Goal: Information Seeking & Learning: Learn about a topic

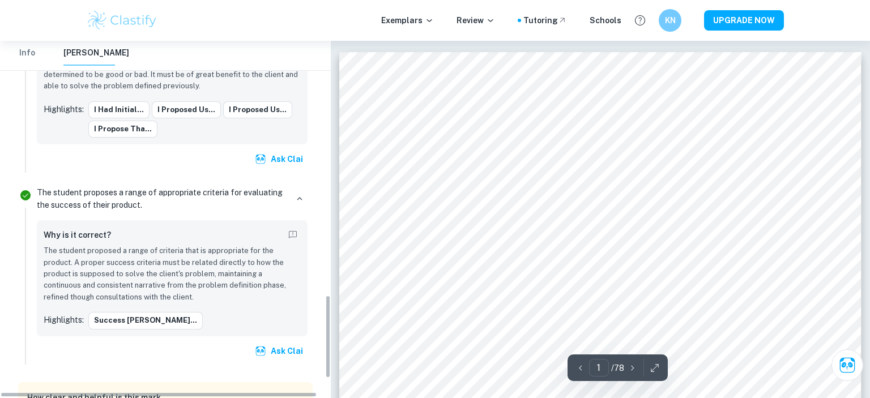
scroll to position [1172, 0]
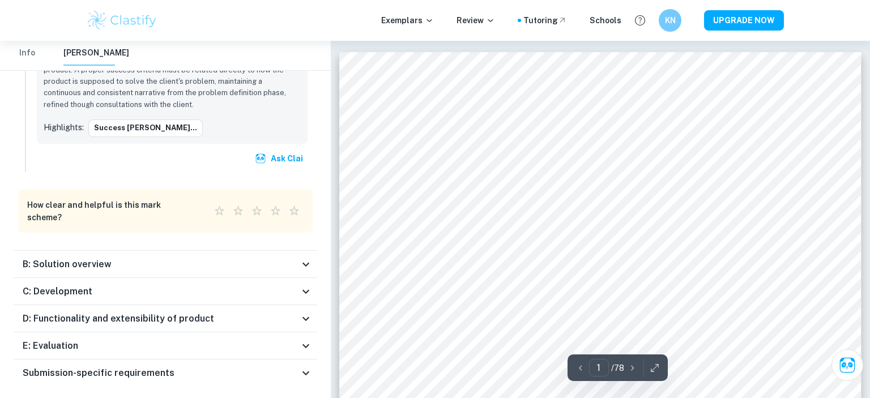
click at [284, 258] on div "B: Solution overview" at bounding box center [161, 265] width 276 height 14
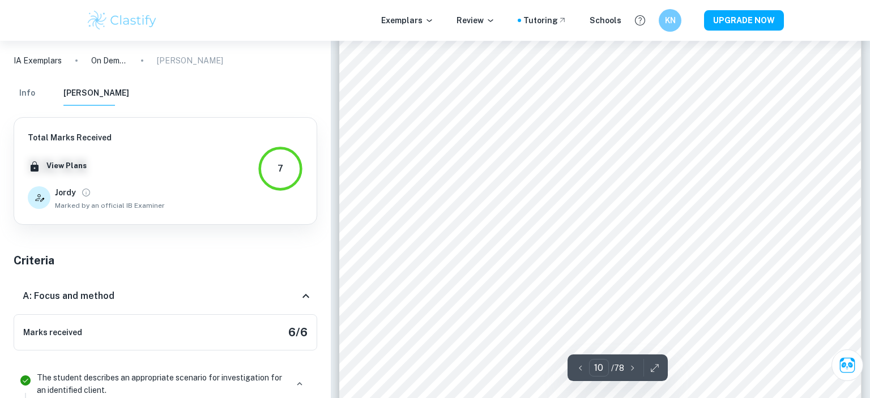
scroll to position [7278, 0]
type input "11"
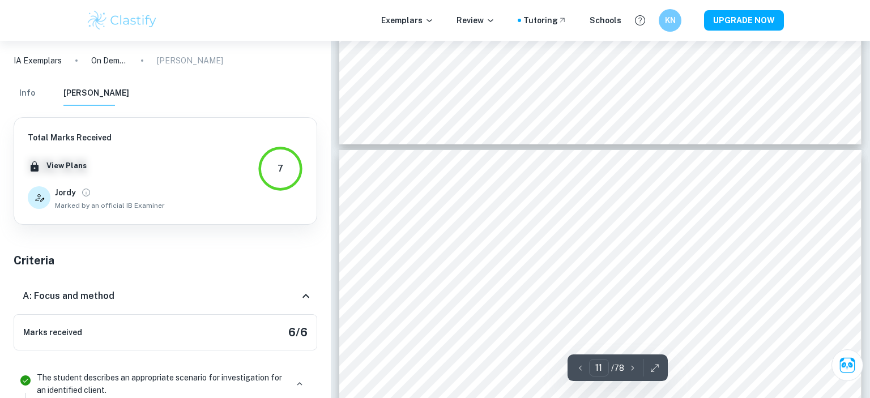
scroll to position [7637, 0]
